Goal: Task Accomplishment & Management: Manage account settings

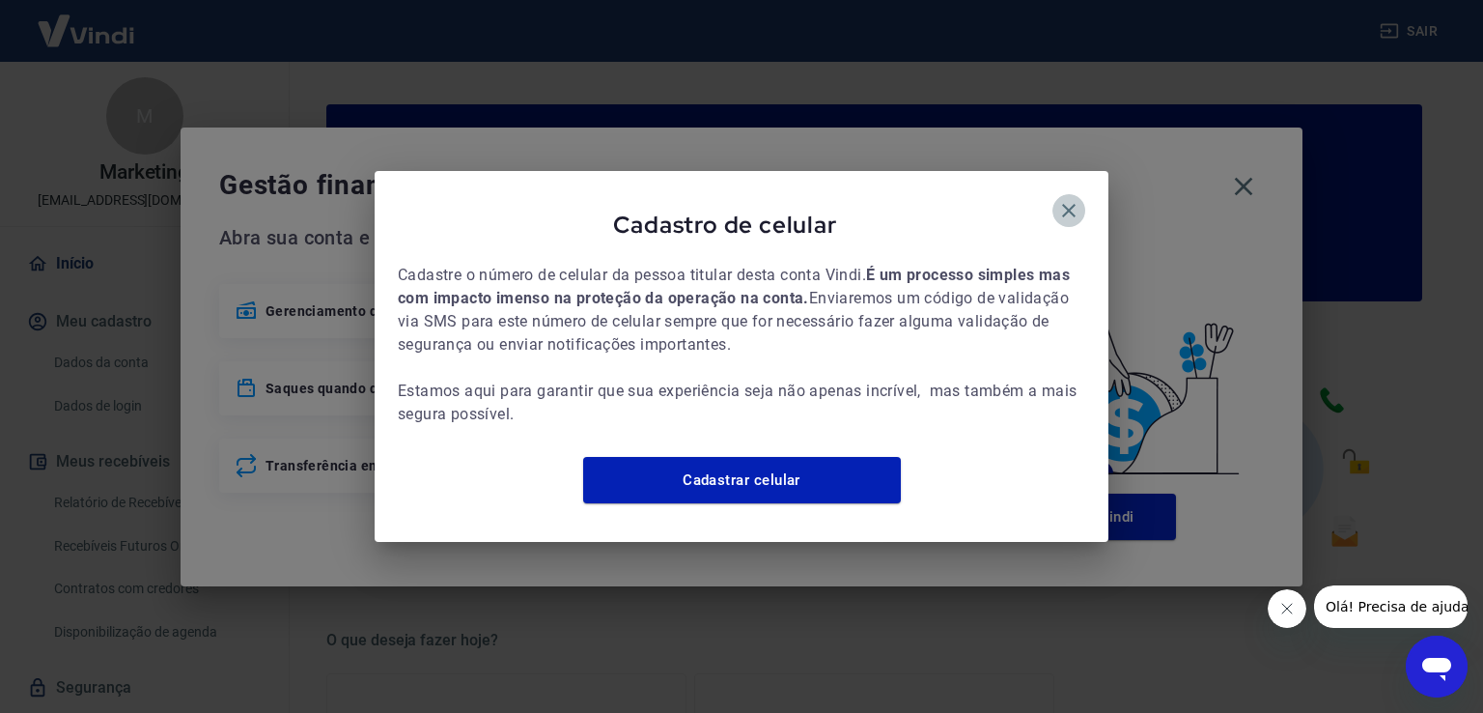
click at [1066, 204] on icon "button" at bounding box center [1069, 211] width 14 height 14
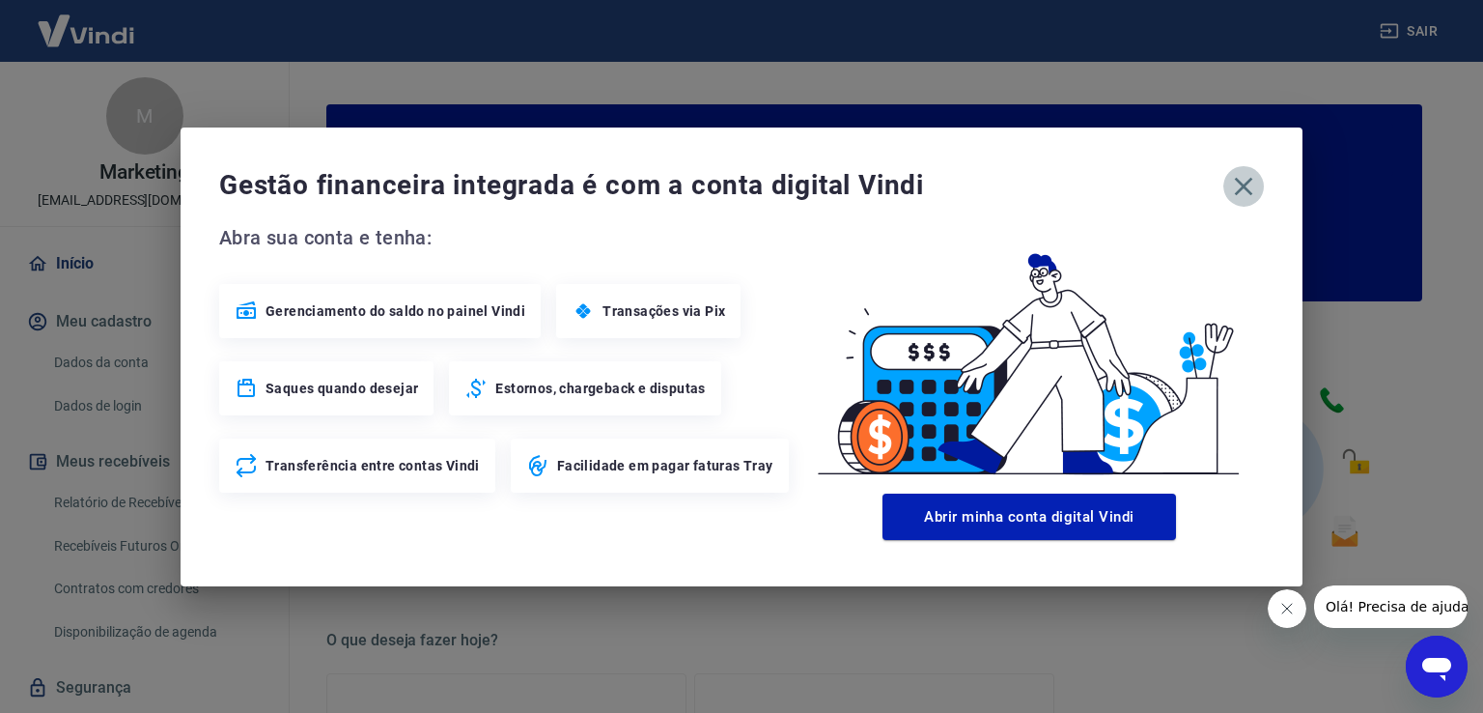
click at [1237, 184] on icon "button" at bounding box center [1243, 186] width 31 height 31
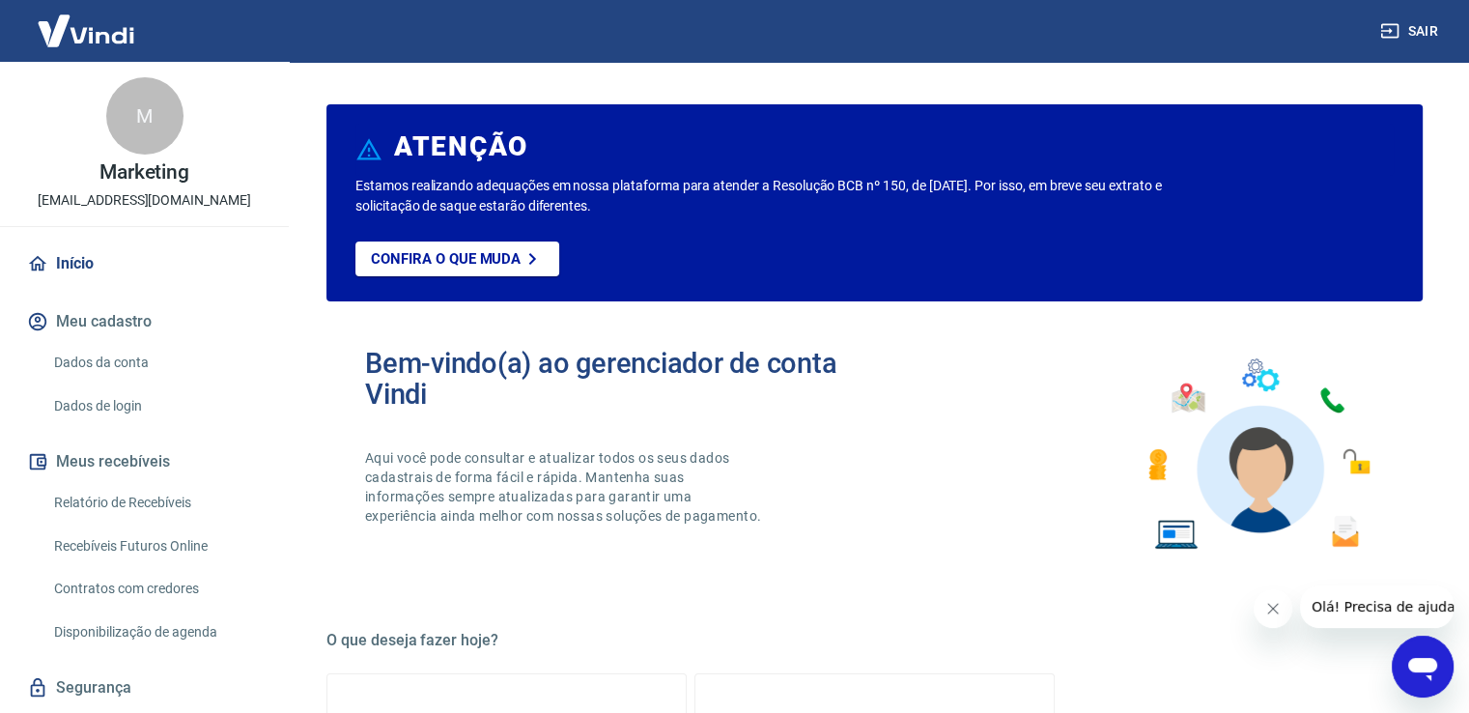
drag, startPoint x: 101, startPoint y: 508, endPoint x: 111, endPoint y: 507, distance: 9.7
click at [102, 507] on link "Relatório de Recebíveis" at bounding box center [155, 503] width 219 height 40
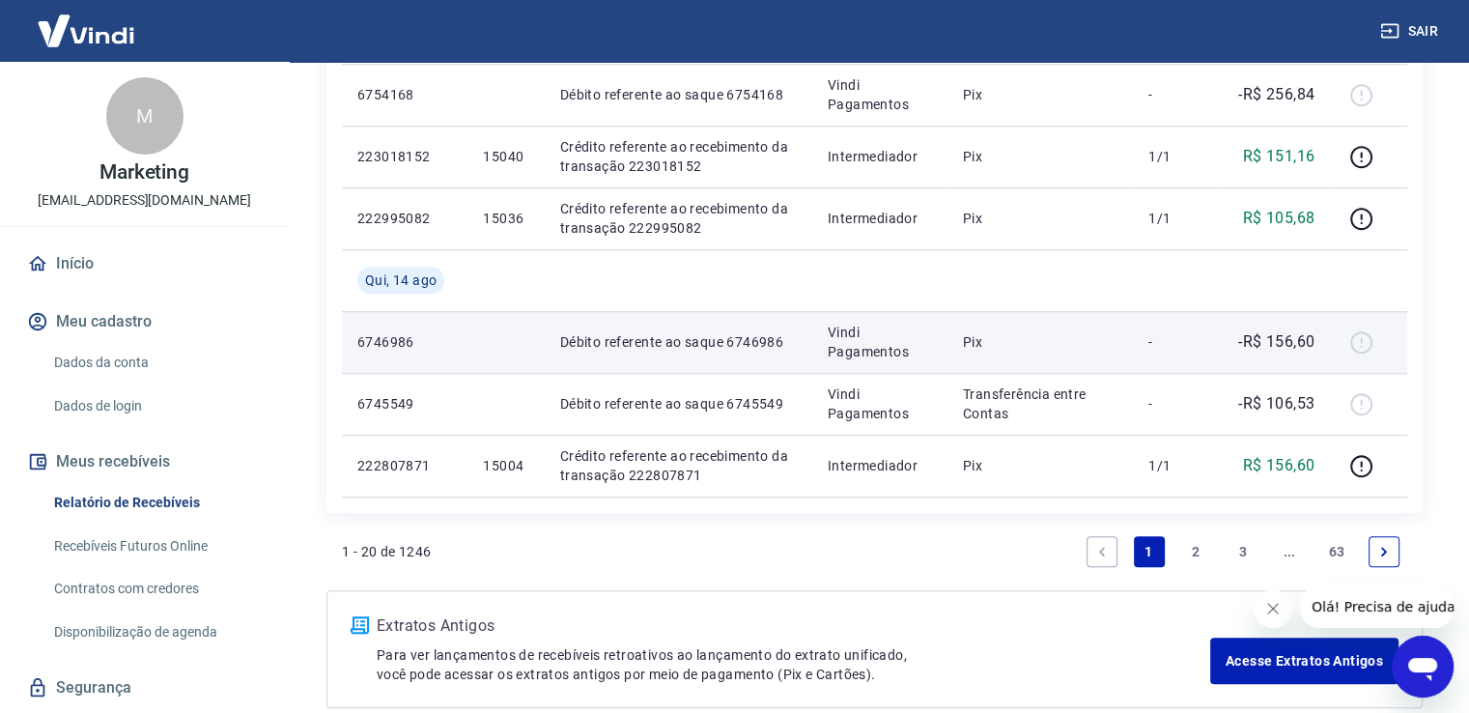
scroll to position [1545, 0]
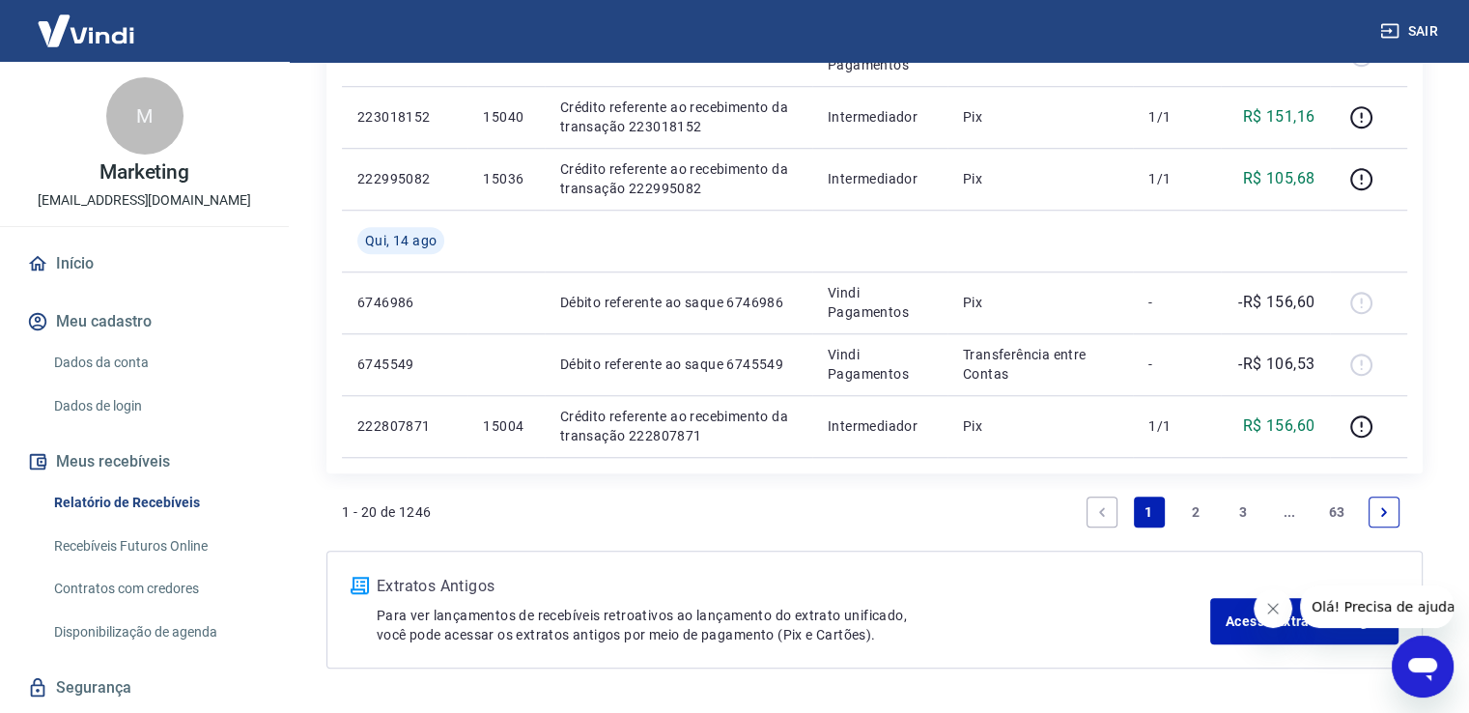
click at [1191, 517] on link "2" at bounding box center [1195, 511] width 31 height 31
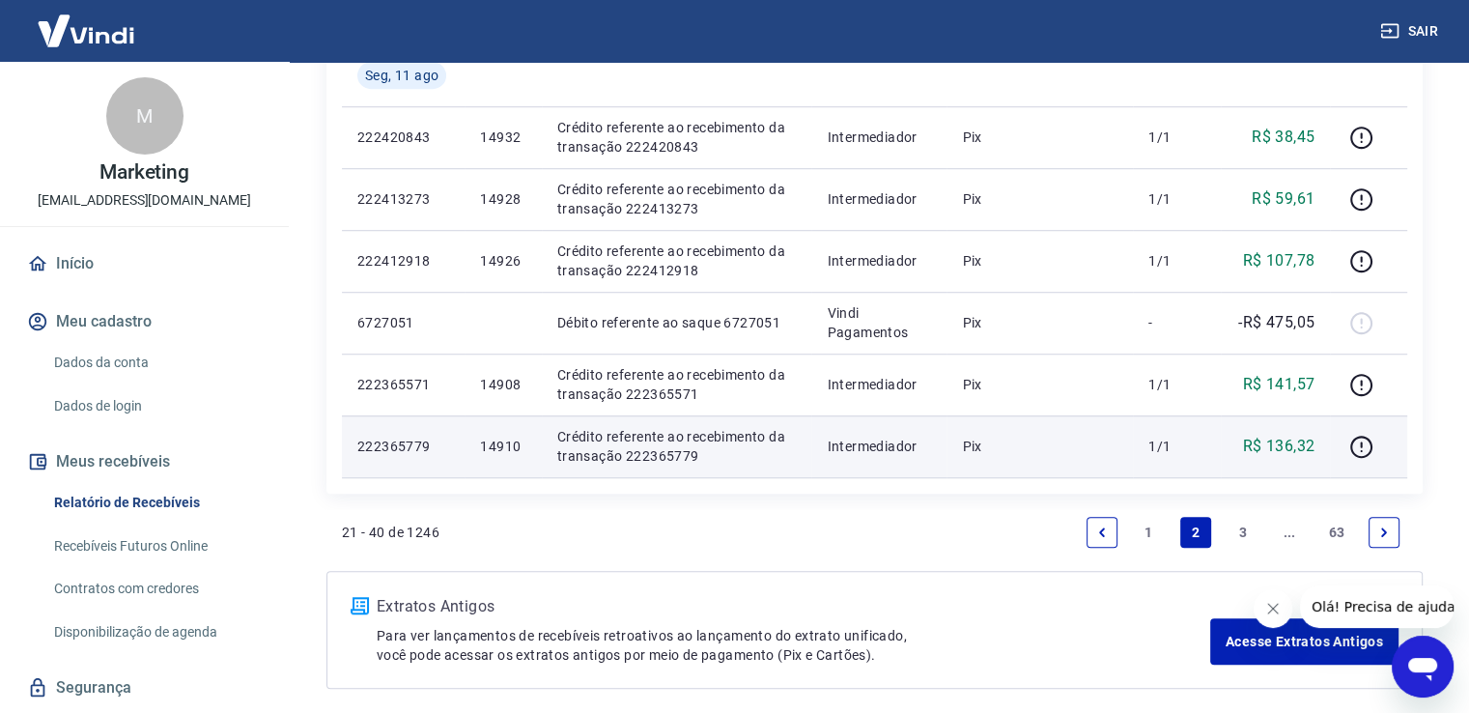
scroll to position [1448, 0]
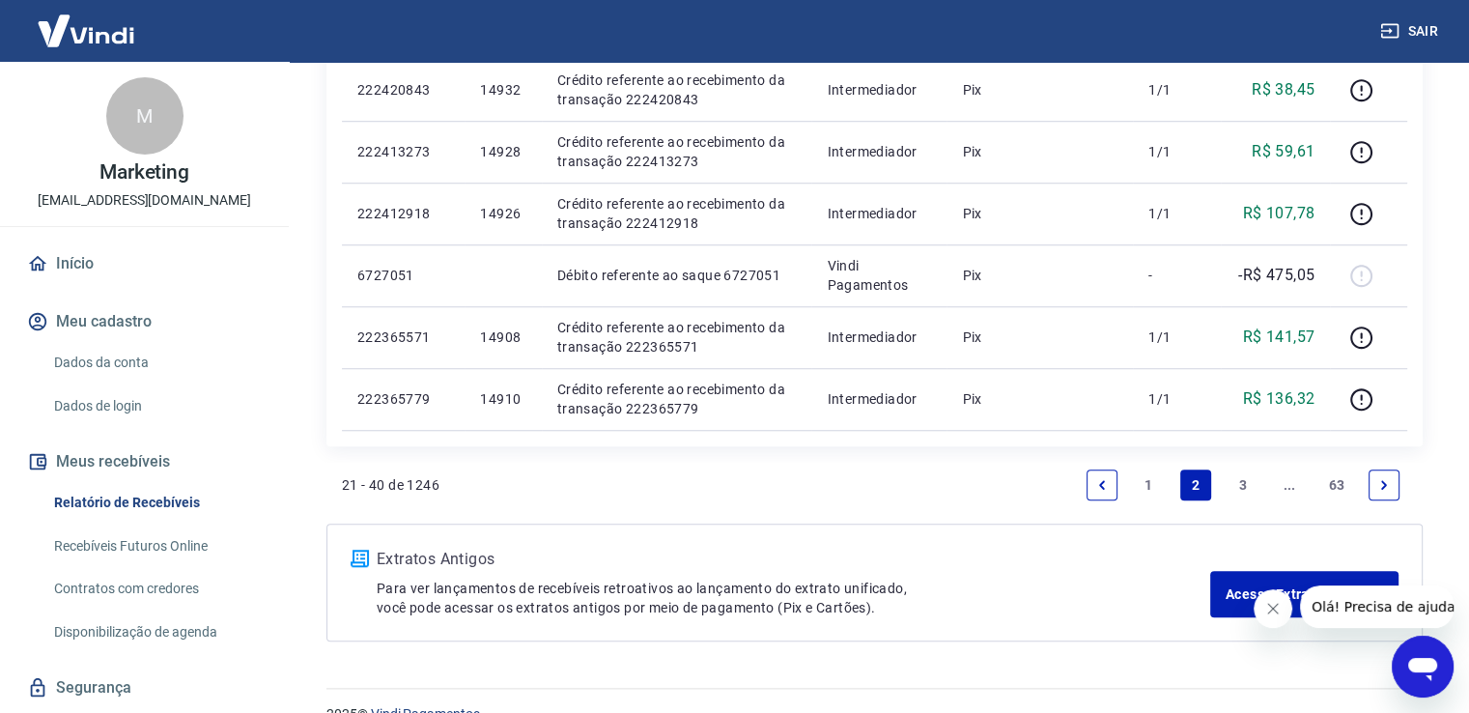
click at [1147, 477] on link "1" at bounding box center [1148, 484] width 31 height 31
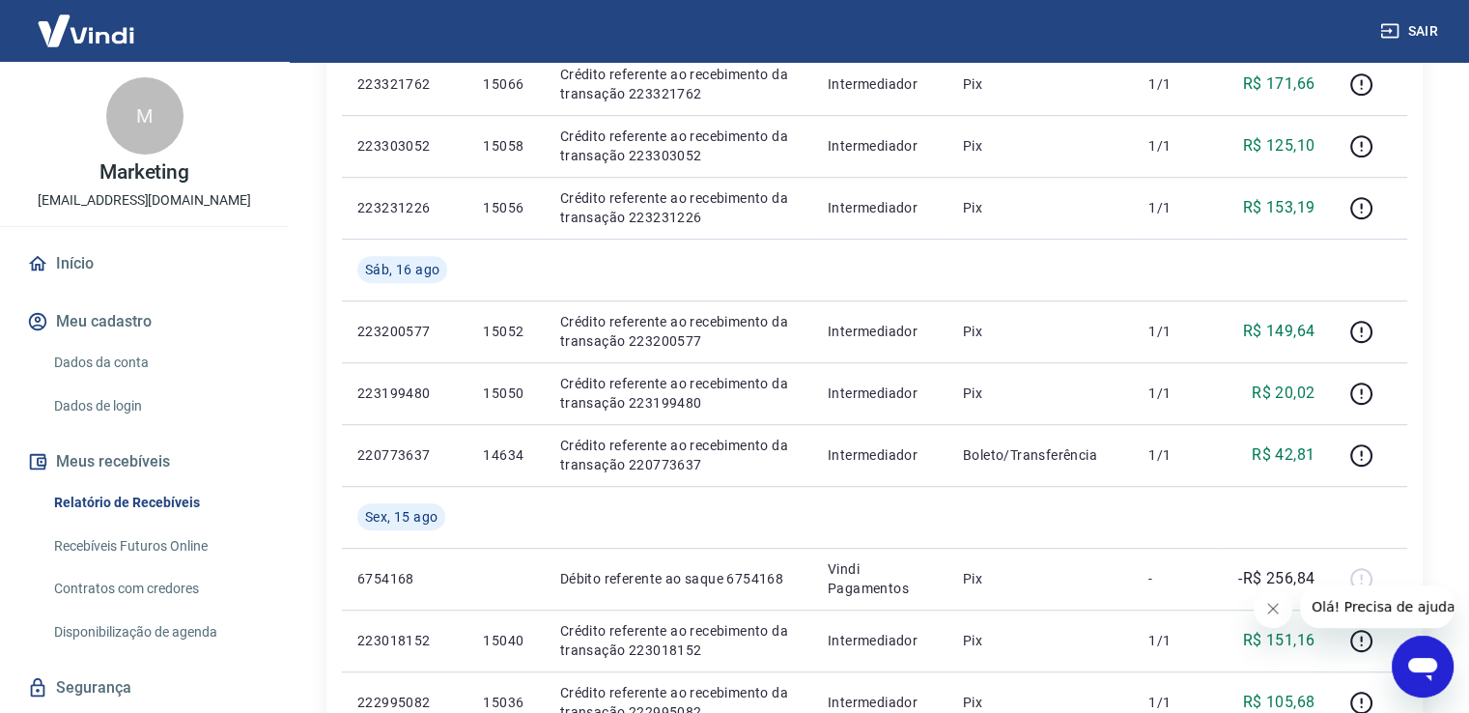
scroll to position [1062, 0]
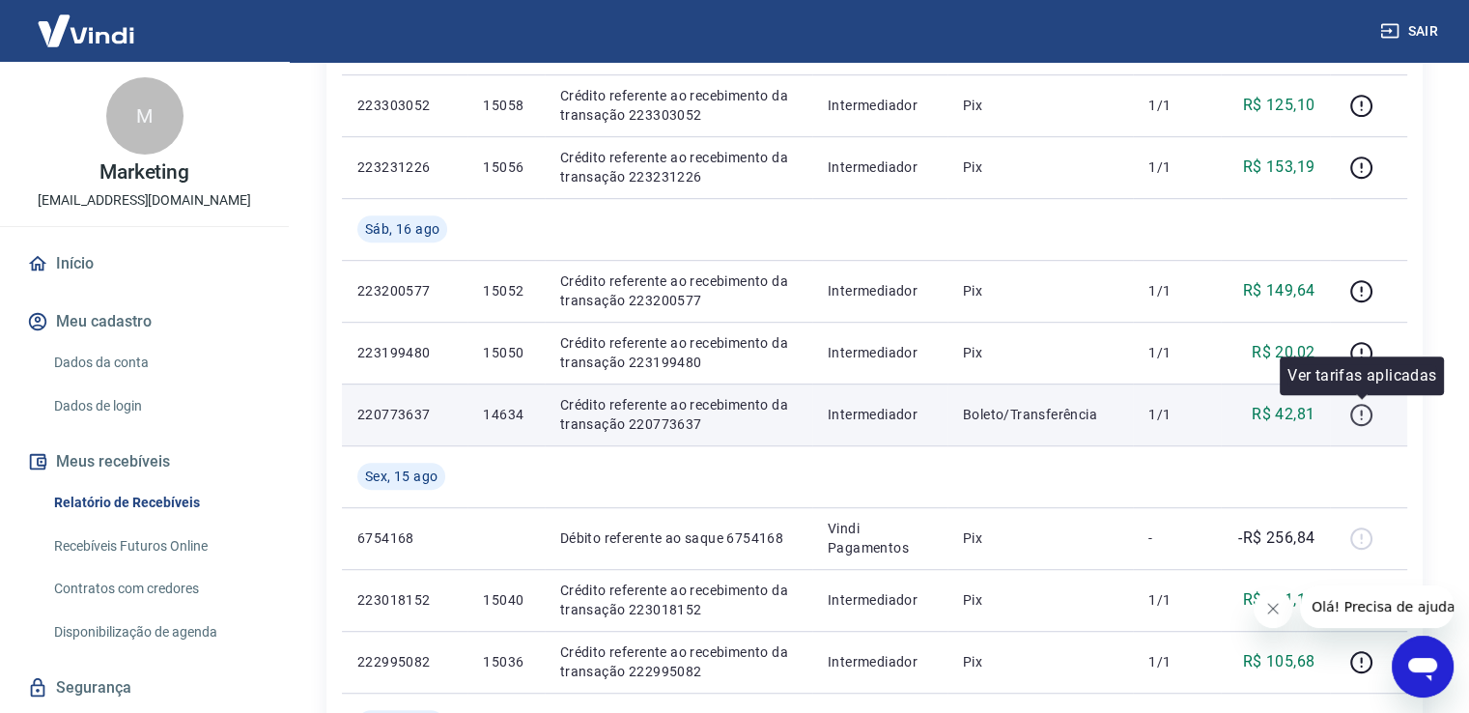
click at [1367, 414] on icon "button" at bounding box center [1361, 415] width 24 height 24
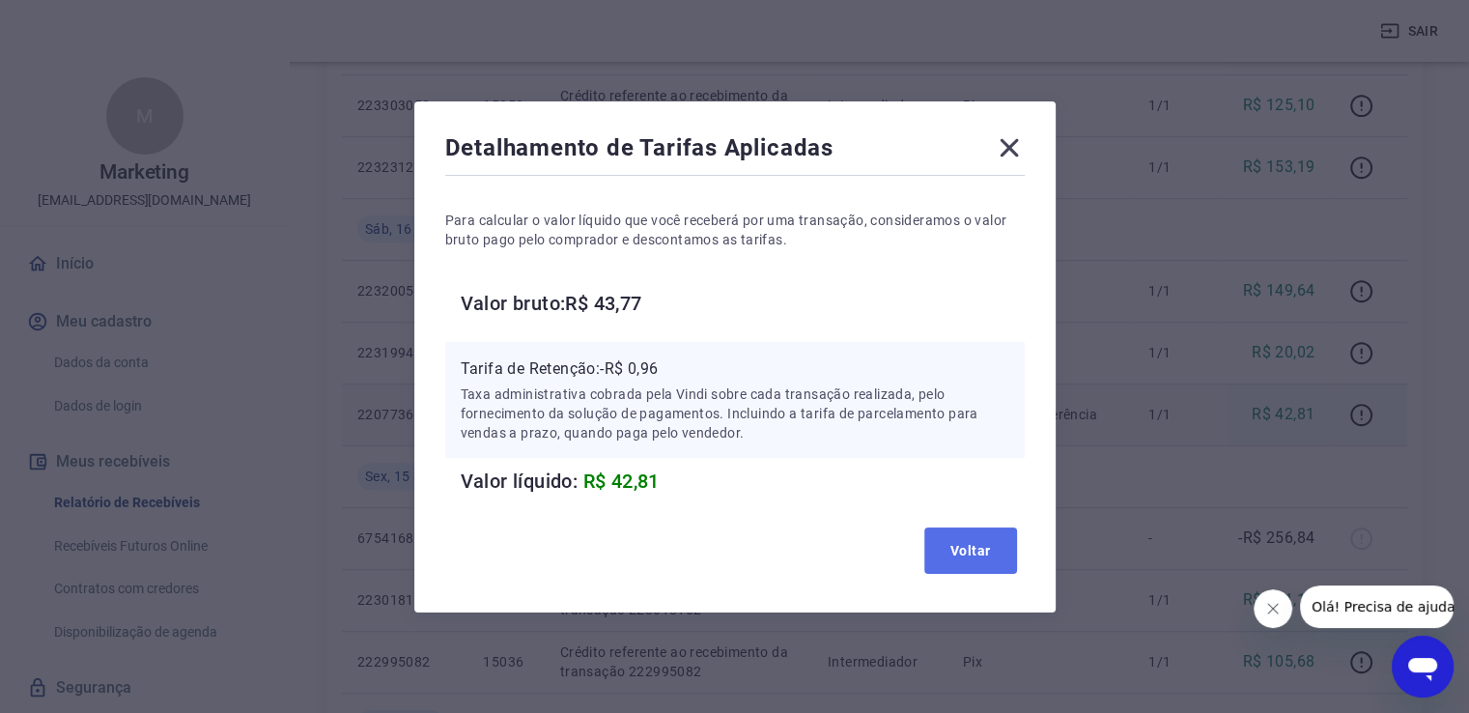
click at [972, 553] on button "Voltar" at bounding box center [970, 550] width 93 height 46
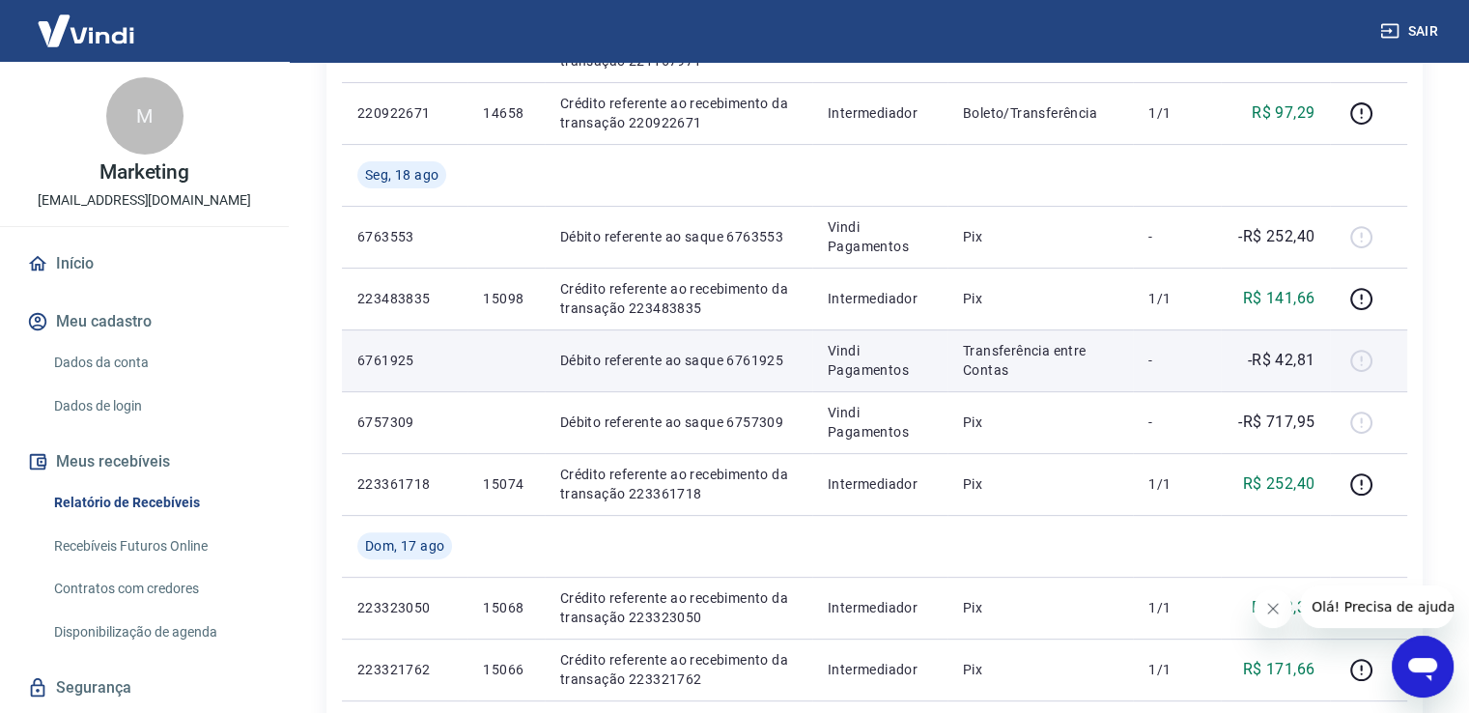
scroll to position [483, 0]
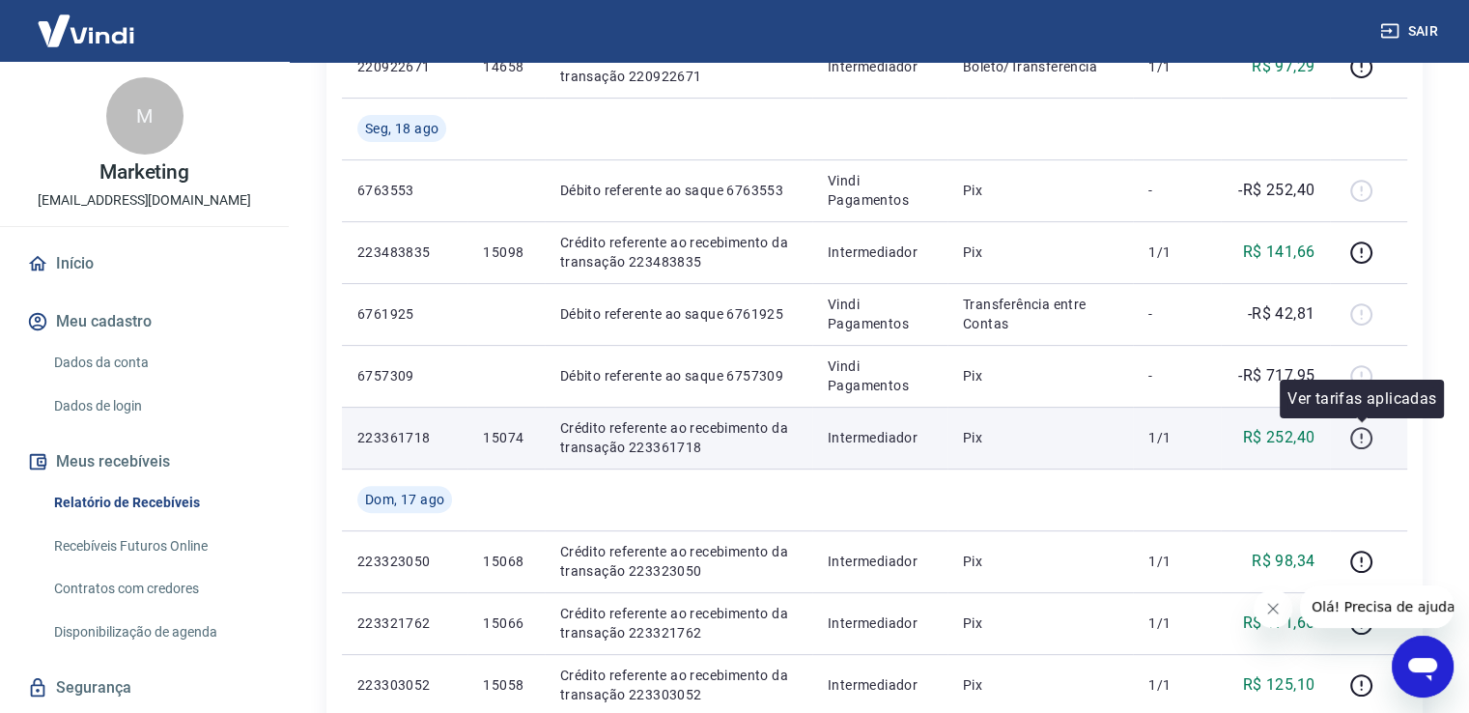
click at [1361, 443] on icon "button" at bounding box center [1361, 438] width 24 height 24
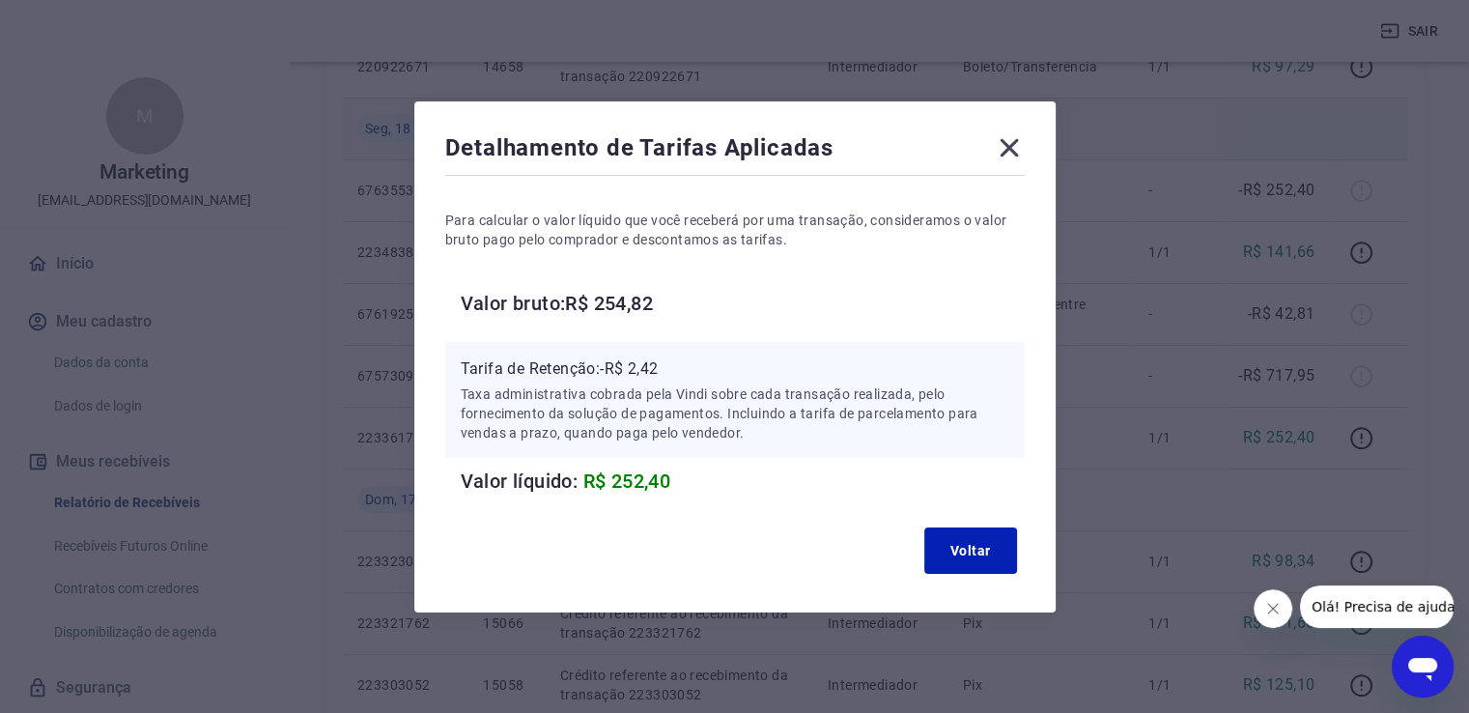
drag, startPoint x: 1021, startPoint y: 136, endPoint x: 888, endPoint y: 125, distance: 132.8
click at [1018, 136] on icon at bounding box center [1008, 147] width 31 height 31
